Goal: Information Seeking & Learning: Learn about a topic

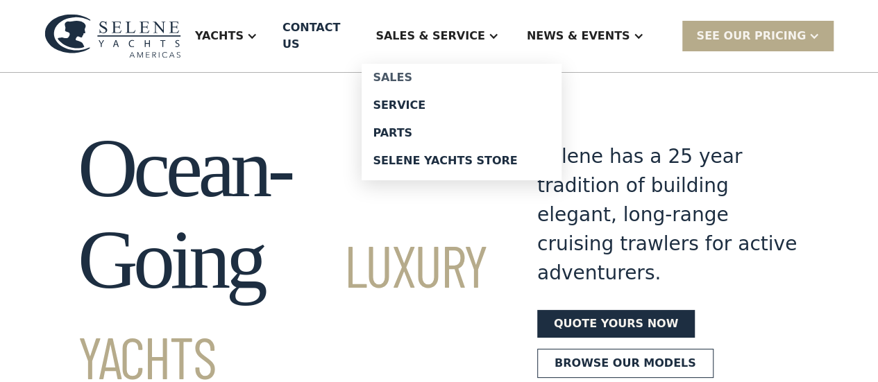
click at [418, 72] on div "Sales" at bounding box center [462, 77] width 178 height 11
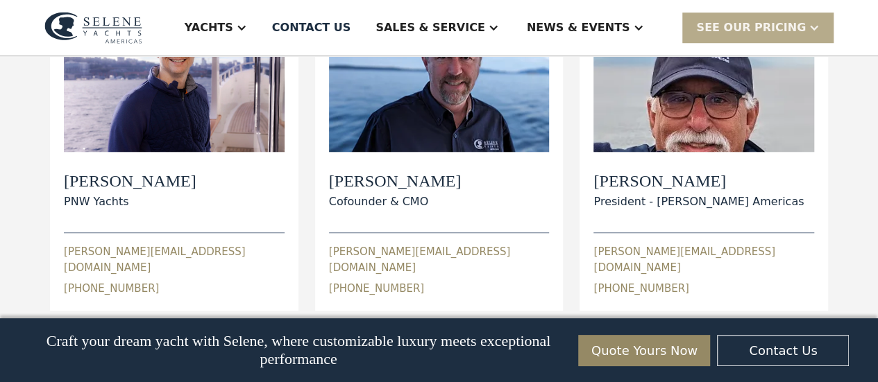
scroll to position [555, 0]
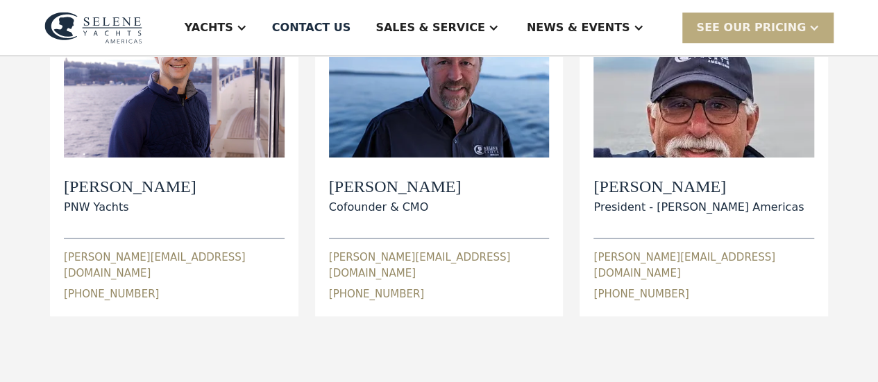
click at [698, 31] on div "SEE Our Pricing" at bounding box center [751, 27] width 110 height 17
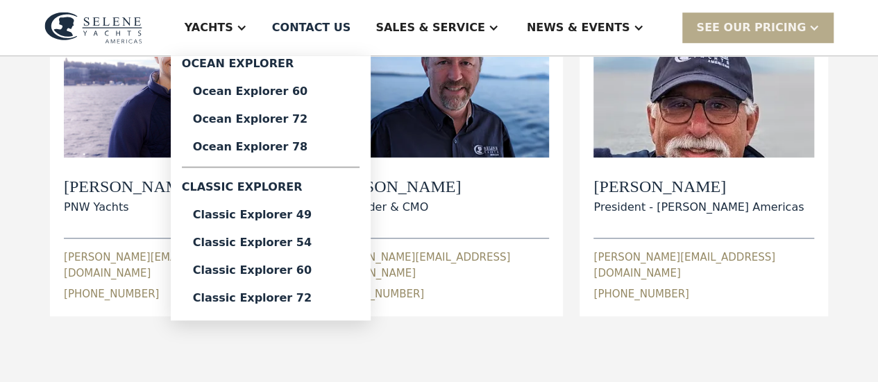
click at [233, 24] on div "Yachts" at bounding box center [209, 27] width 49 height 17
click at [271, 265] on div "Classic Explorer 60" at bounding box center [270, 270] width 155 height 11
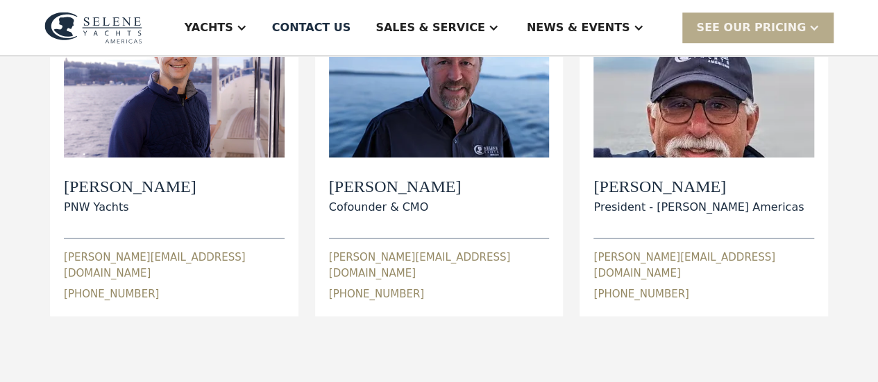
scroll to position [552, 0]
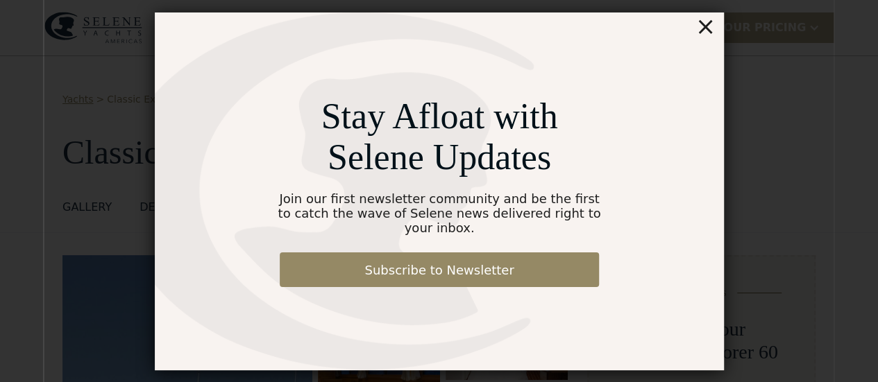
click at [705, 33] on div "×" at bounding box center [704, 26] width 20 height 28
